Goal: Check status

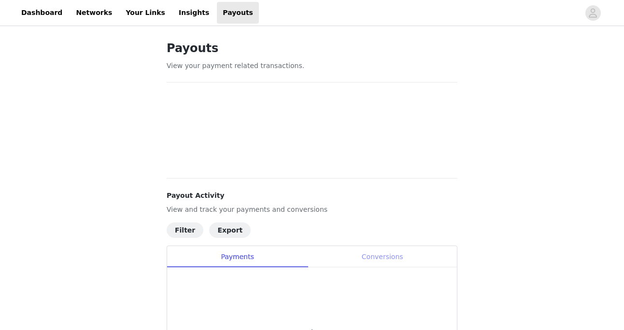
click at [379, 260] on div "Conversions" at bounding box center [382, 257] width 149 height 22
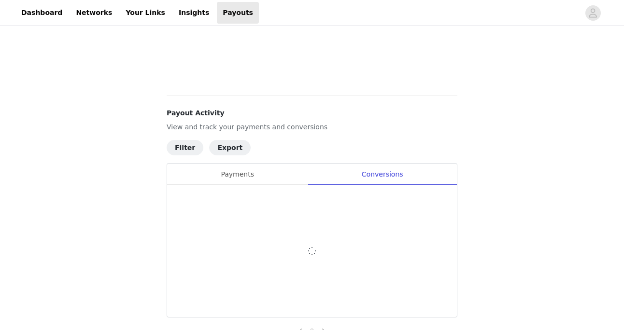
scroll to position [493, 0]
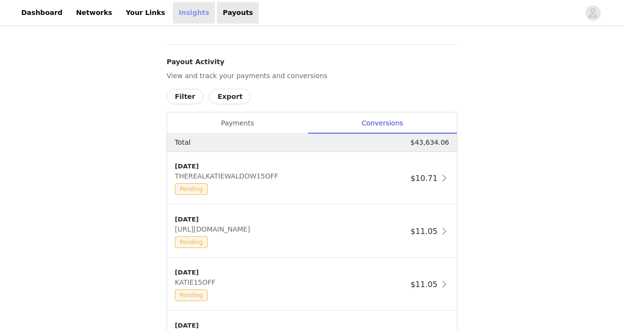
click at [185, 5] on link "Insights" at bounding box center [194, 13] width 42 height 22
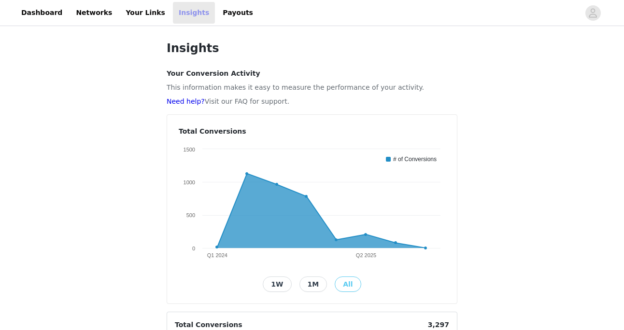
scroll to position [278, 0]
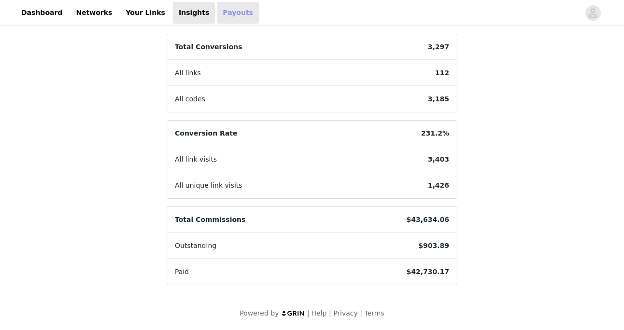
click at [217, 9] on link "Payouts" at bounding box center [238, 13] width 42 height 22
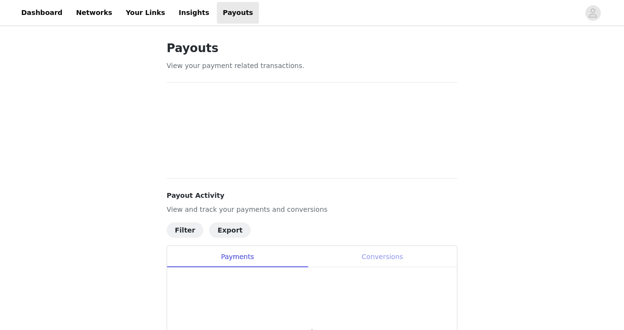
click at [372, 262] on div "Conversions" at bounding box center [382, 257] width 149 height 22
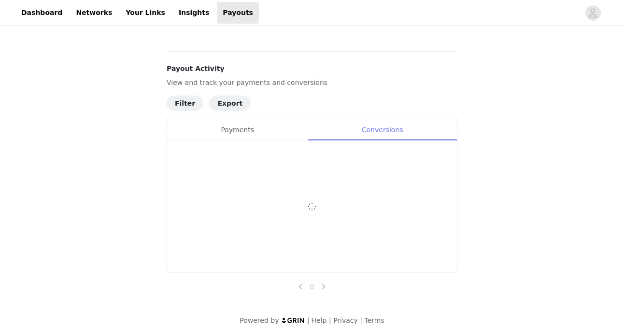
scroll to position [493, 0]
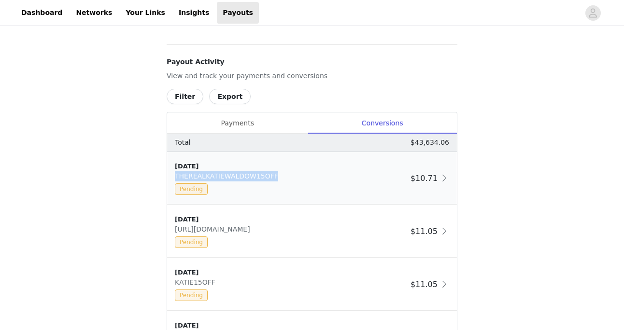
drag, startPoint x: 280, startPoint y: 174, endPoint x: 174, endPoint y: 172, distance: 105.3
click at [175, 172] on div "[DATE] THEREALKATIEWALDOW15OFF Pending" at bounding box center [291, 178] width 232 height 33
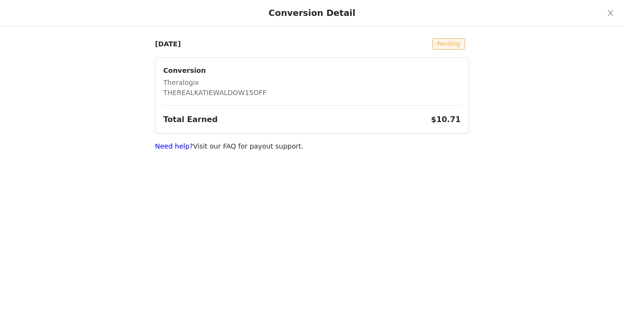
copy span "THEREALKATIEWALDOW15OFF"
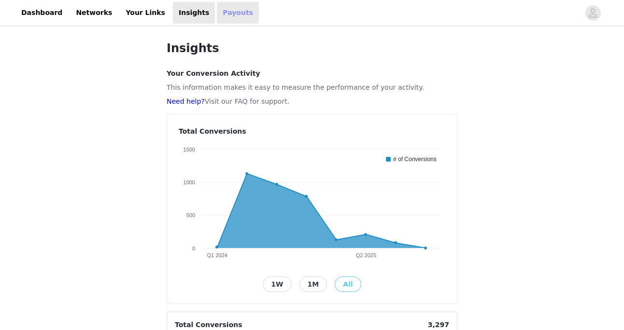
click at [217, 12] on link "Payouts" at bounding box center [238, 13] width 42 height 22
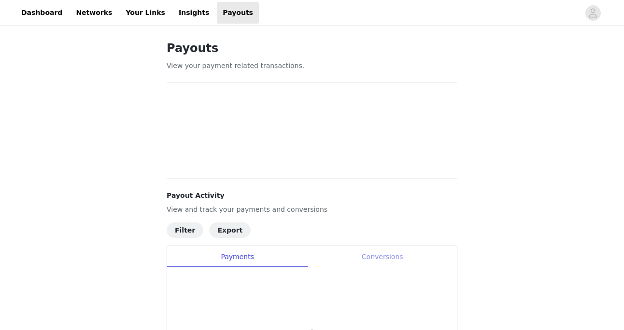
click at [393, 254] on div "Conversions" at bounding box center [382, 257] width 149 height 22
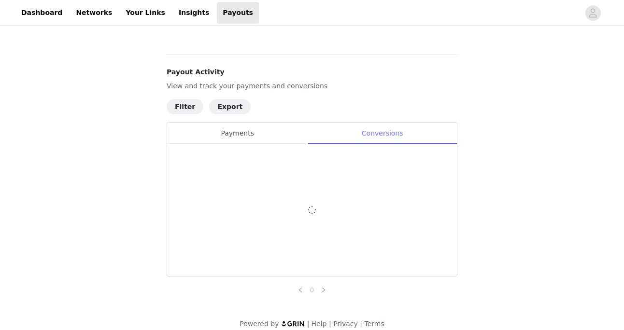
scroll to position [128, 0]
